Goal: Task Accomplishment & Management: Complete application form

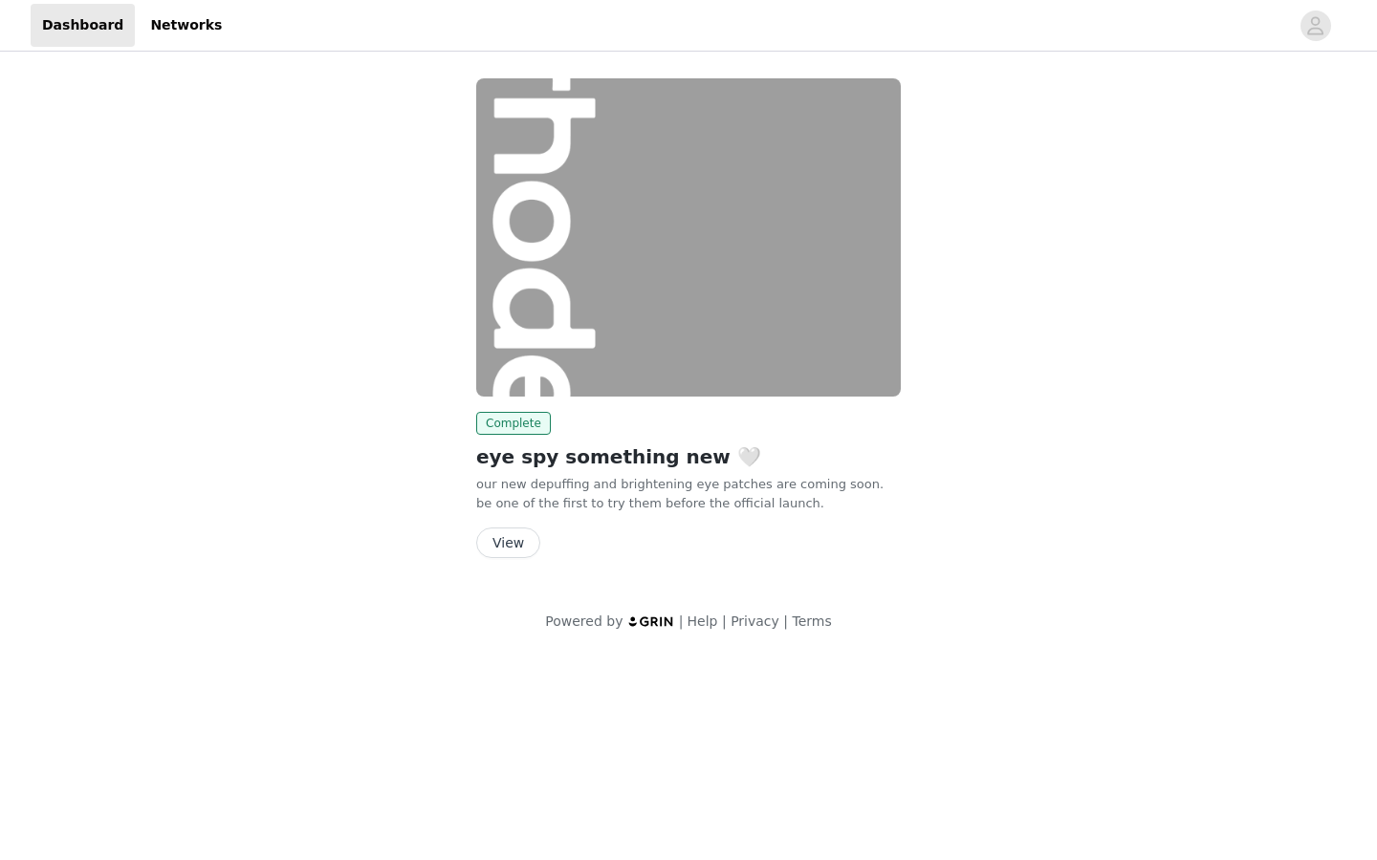
click at [513, 541] on button "View" at bounding box center [508, 543] width 64 height 31
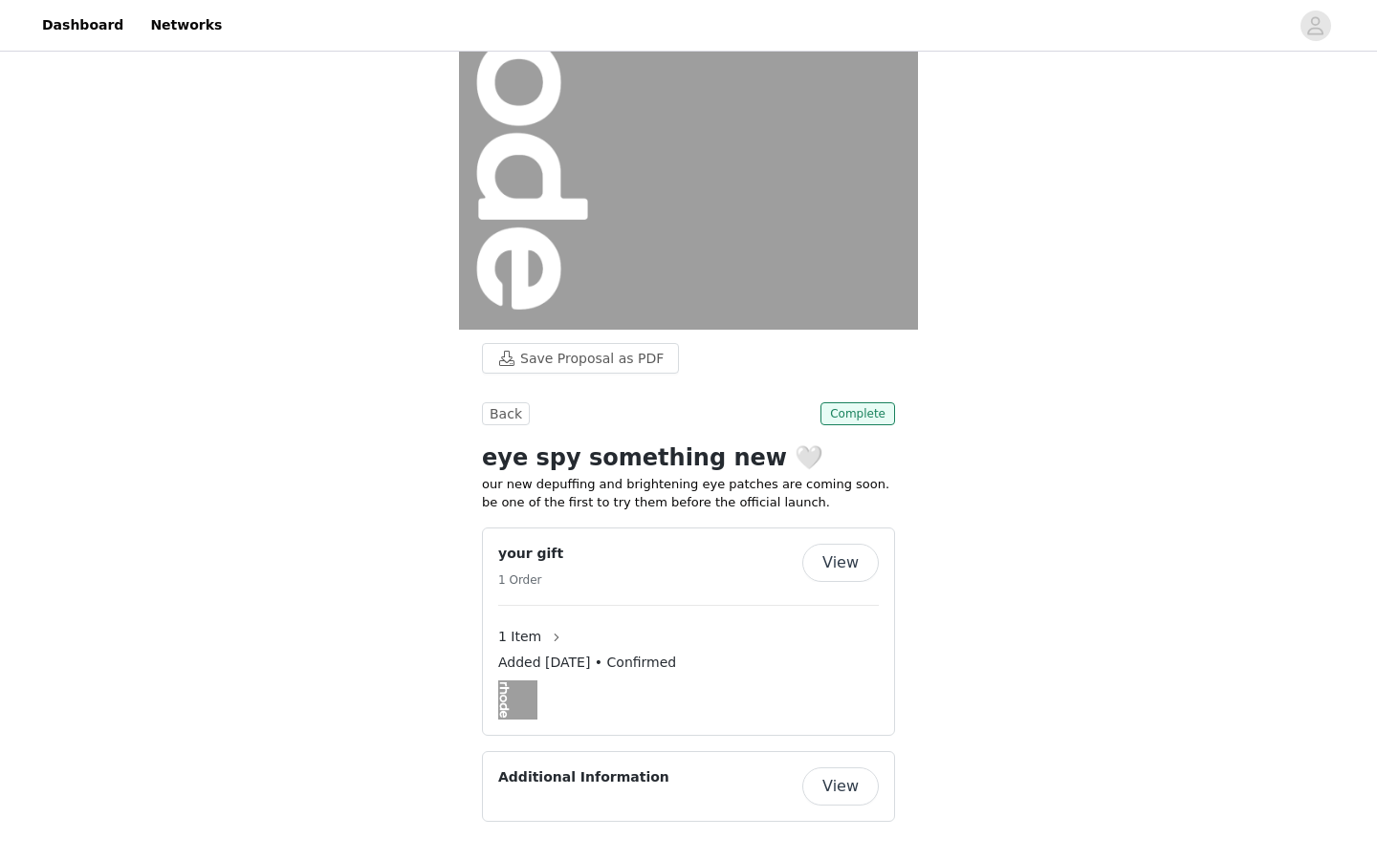
scroll to position [185, 0]
click at [844, 789] on button "View" at bounding box center [840, 788] width 76 height 38
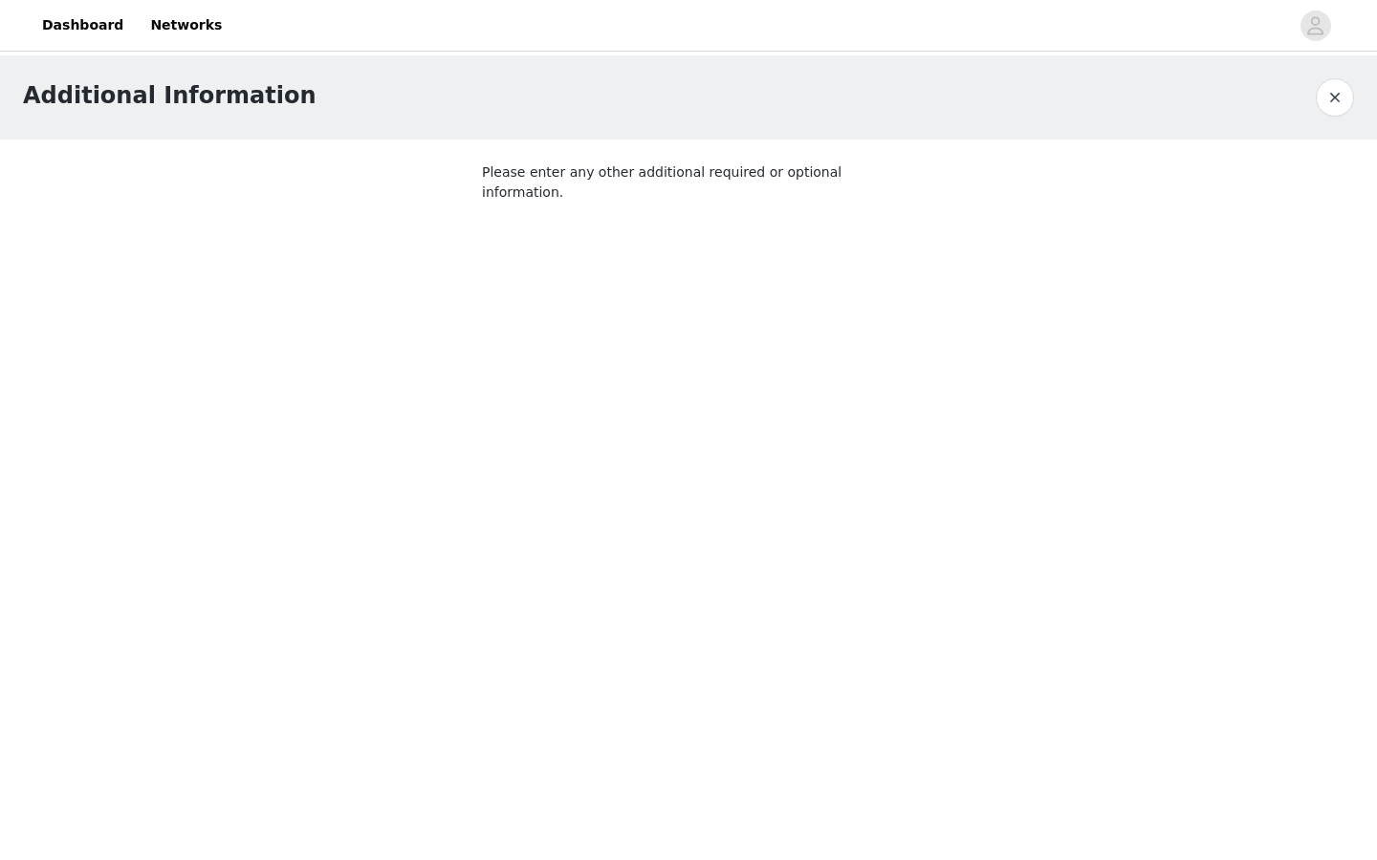
click at [1342, 102] on button "button" at bounding box center [1335, 97] width 38 height 38
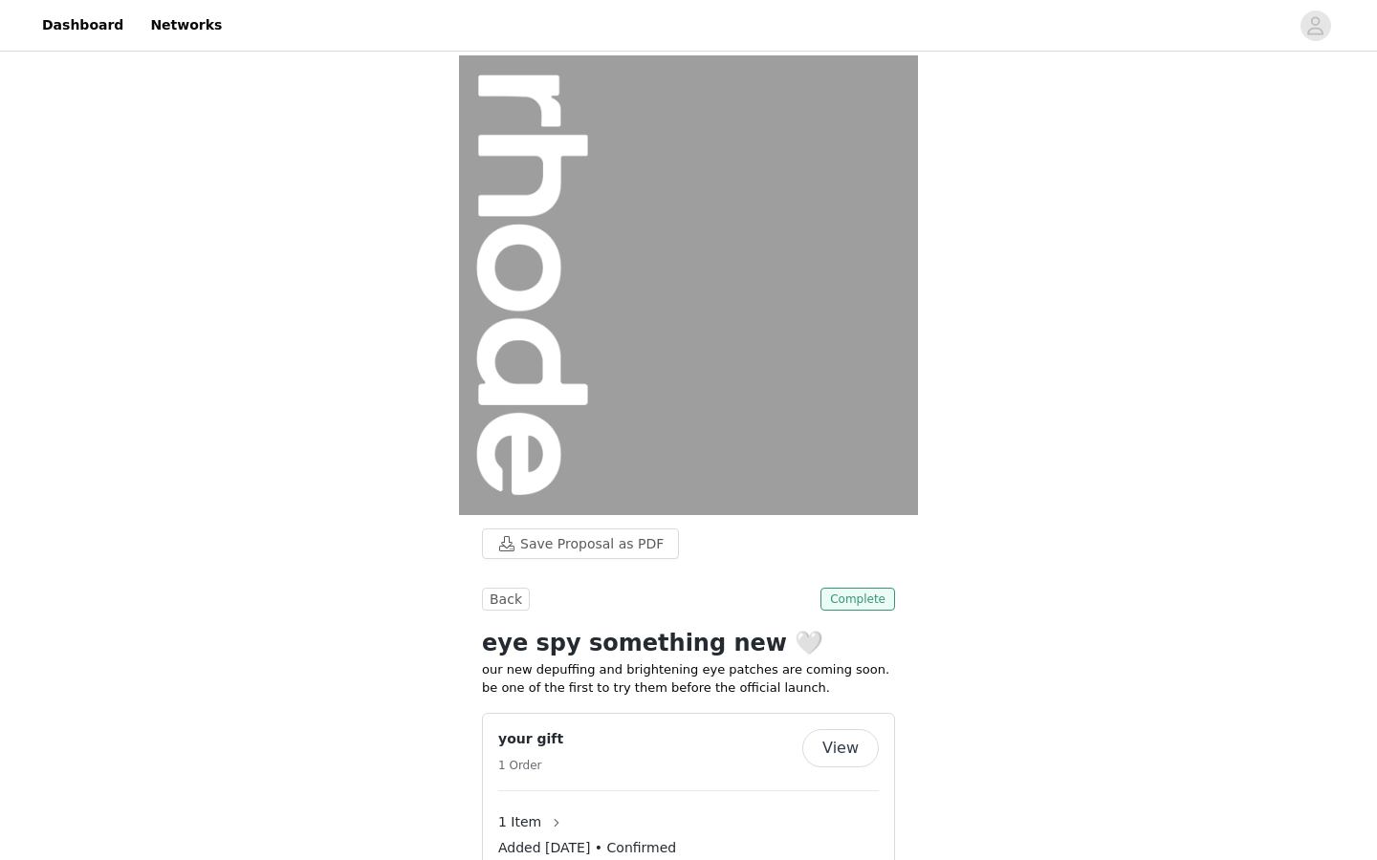
click at [870, 600] on span "Complete" at bounding box center [857, 599] width 75 height 23
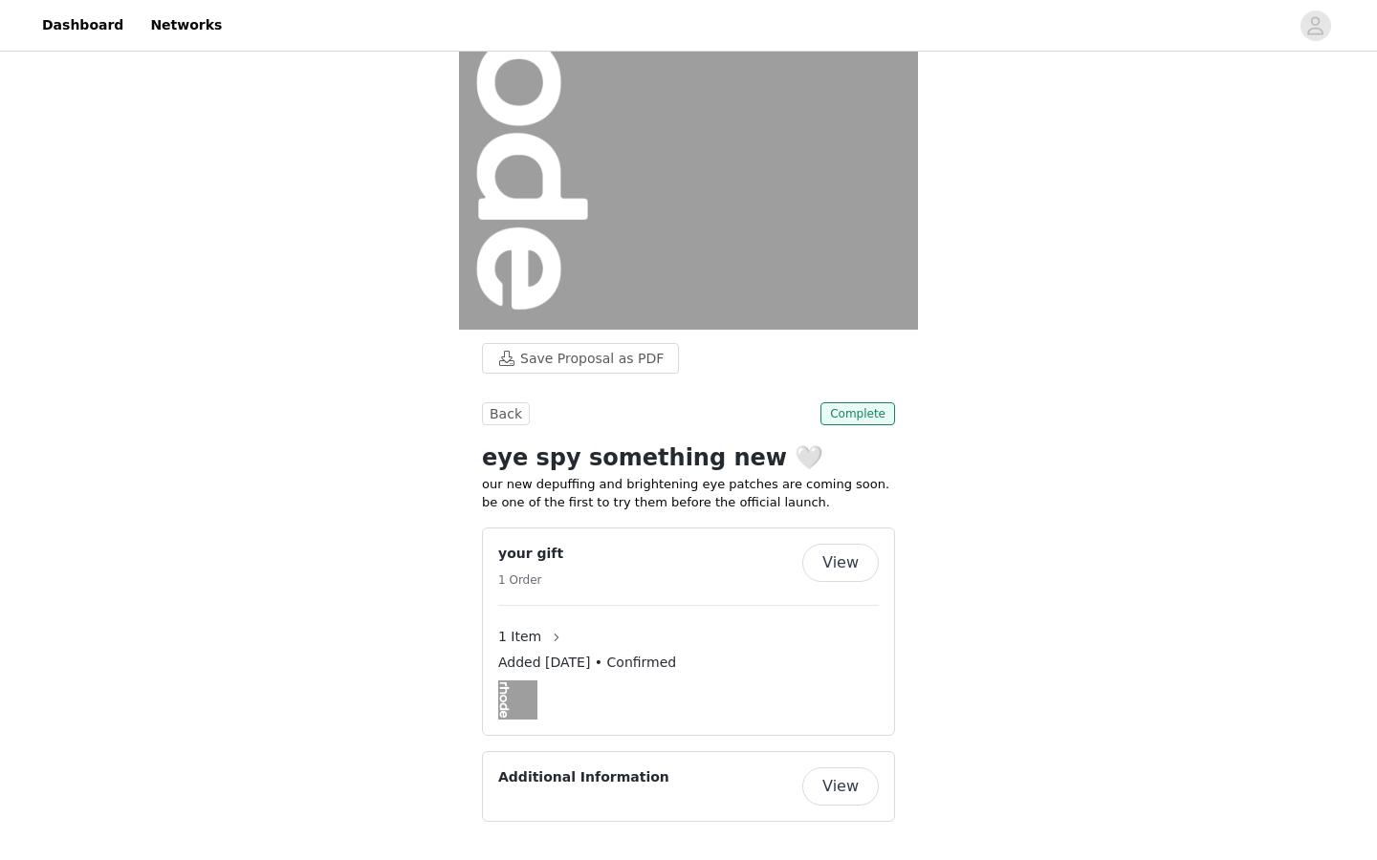
scroll to position [185, 0]
click at [867, 413] on span "Complete" at bounding box center [857, 414] width 75 height 23
click at [846, 552] on button "View" at bounding box center [840, 564] width 76 height 38
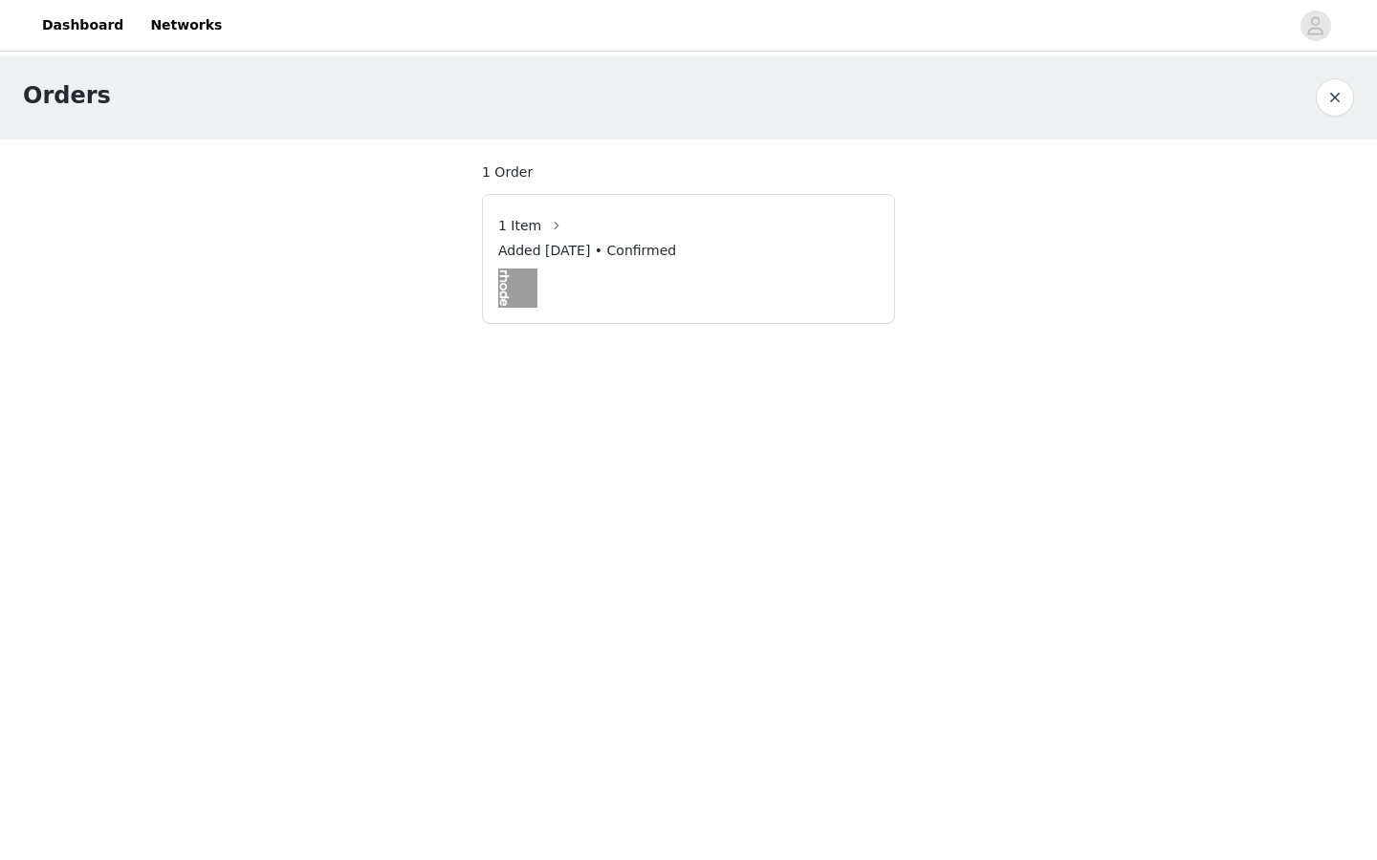
click at [728, 280] on div at bounding box center [688, 288] width 381 height 39
click at [1315, 106] on div "Orders" at bounding box center [669, 95] width 1293 height 34
click at [1343, 96] on button "button" at bounding box center [1335, 97] width 38 height 38
